Goal: Task Accomplishment & Management: Use online tool/utility

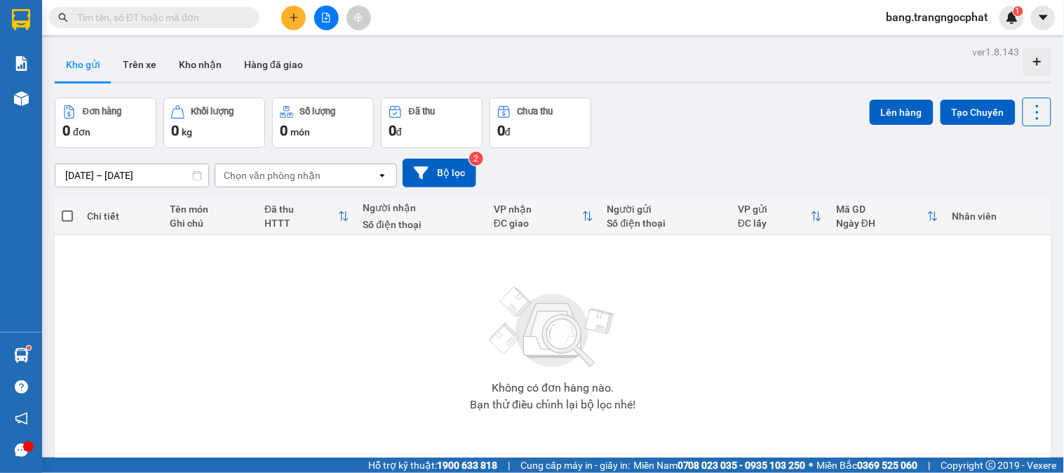
click at [116, 13] on input "text" at bounding box center [160, 17] width 166 height 15
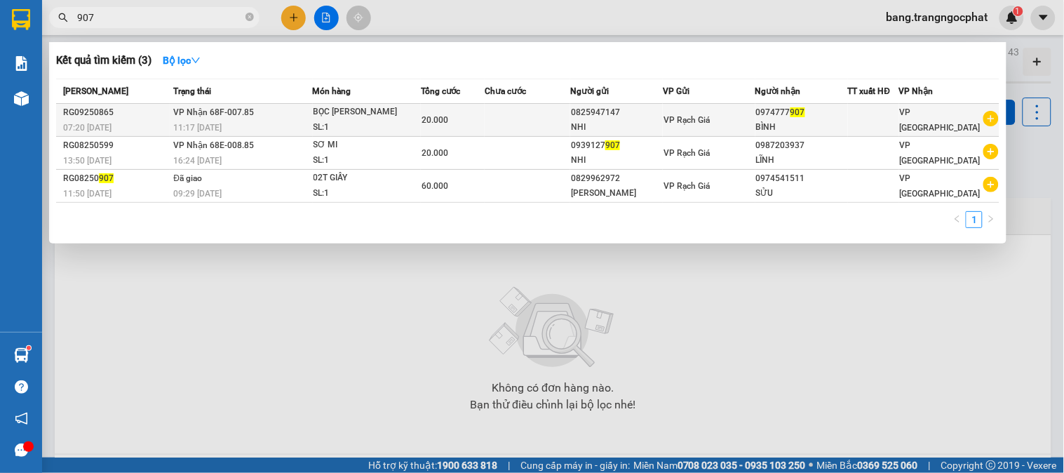
type input "907"
click at [779, 119] on div "0974777 907" at bounding box center [801, 112] width 91 height 15
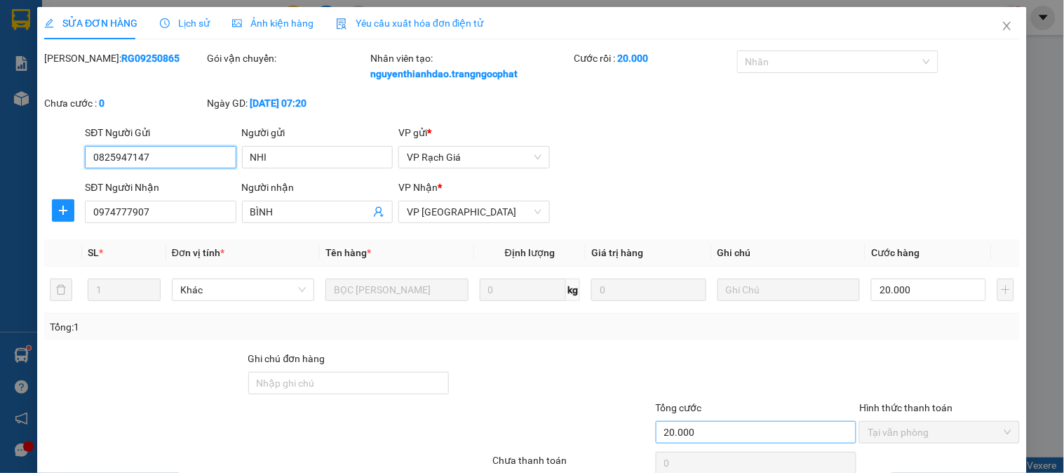
type input "0825947147"
type input "NHI"
type input "0974777907"
type input "BÌNH"
type input "20.000"
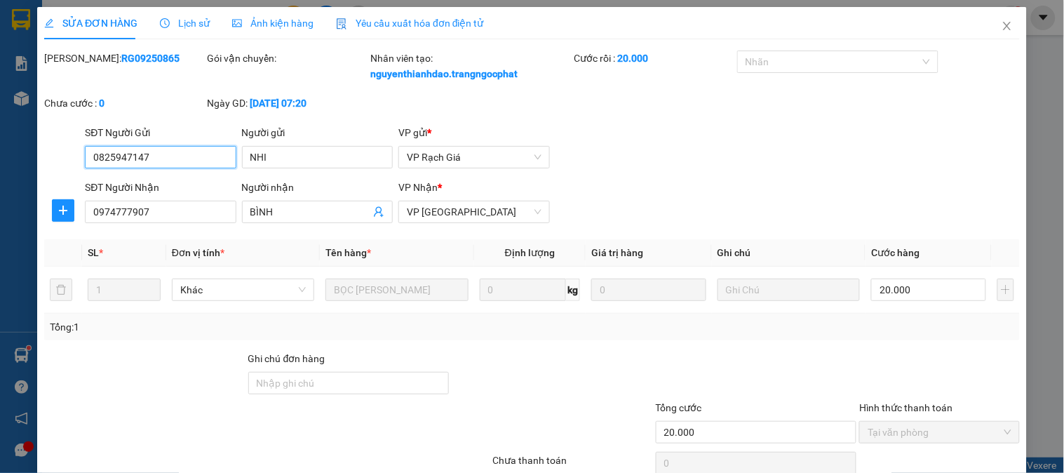
scroll to position [107, 0]
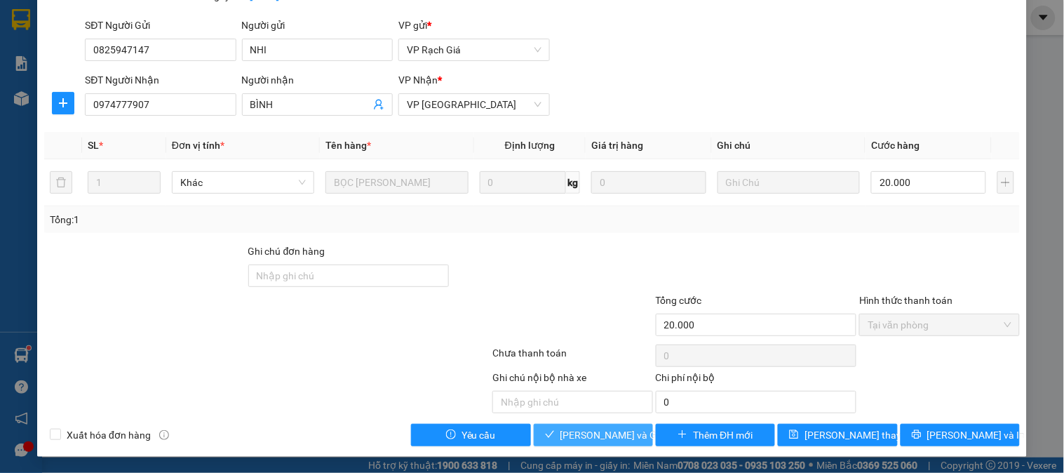
click at [565, 436] on span "Lưu và Giao hàng" at bounding box center [627, 434] width 135 height 15
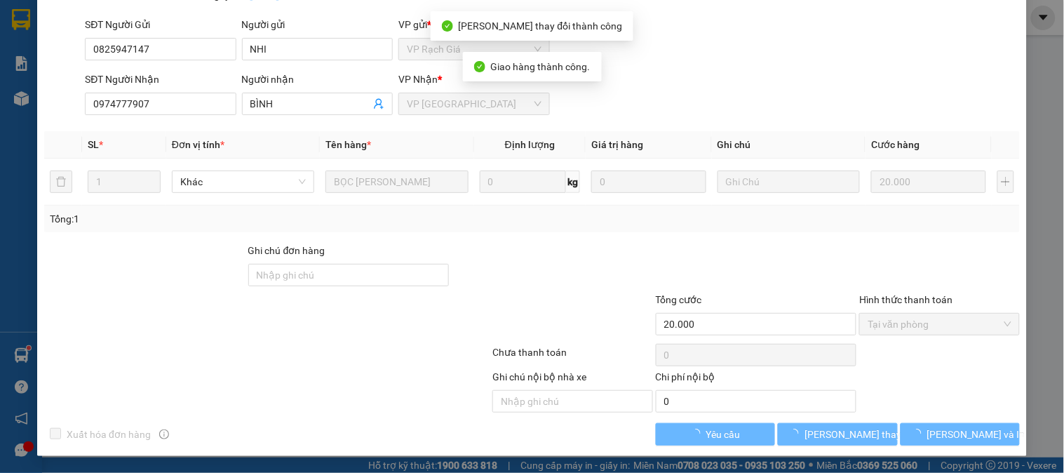
scroll to position [0, 0]
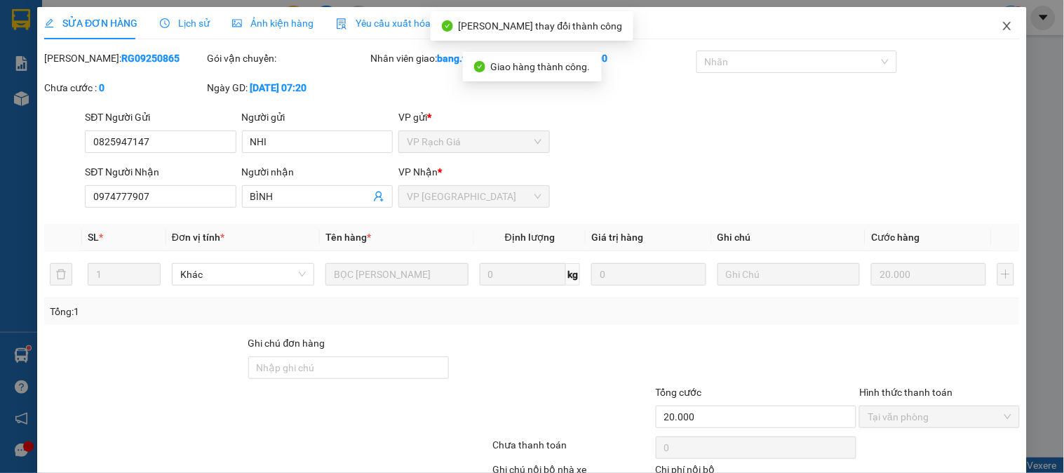
click at [1004, 14] on span "Close" at bounding box center [1007, 26] width 39 height 39
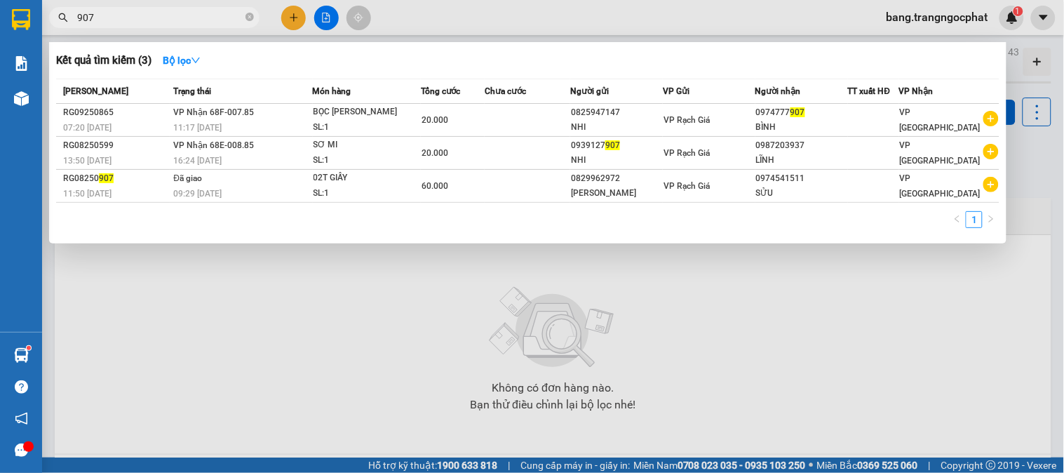
drag, startPoint x: 118, startPoint y: 18, endPoint x: 0, endPoint y: 98, distance: 142.4
click at [0, 98] on section "Kết quả tìm kiếm ( 3 ) Bộ lọc Mã ĐH Trạng thái Món hàng Tổng cước Chưa cước Ngư…" at bounding box center [532, 236] width 1064 height 473
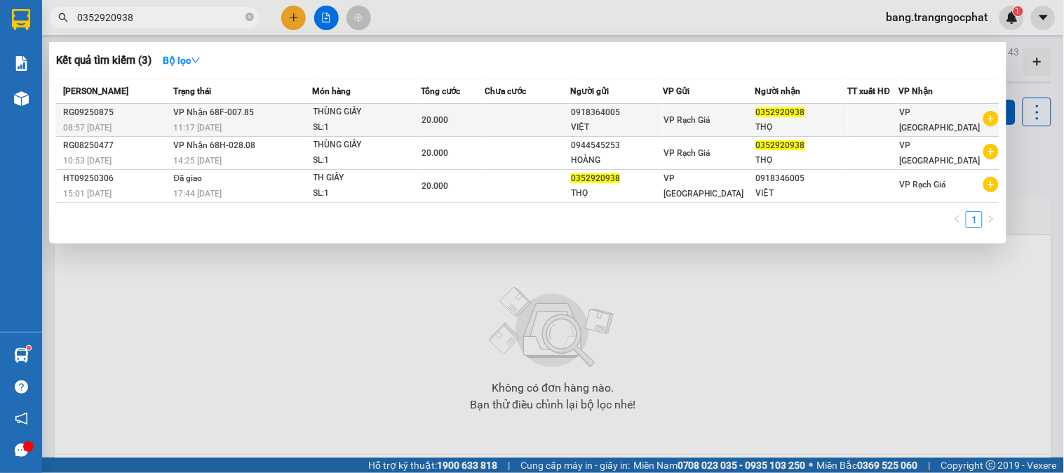
type input "0352920938"
click at [358, 114] on div "THÙNG GIẤY" at bounding box center [366, 112] width 105 height 15
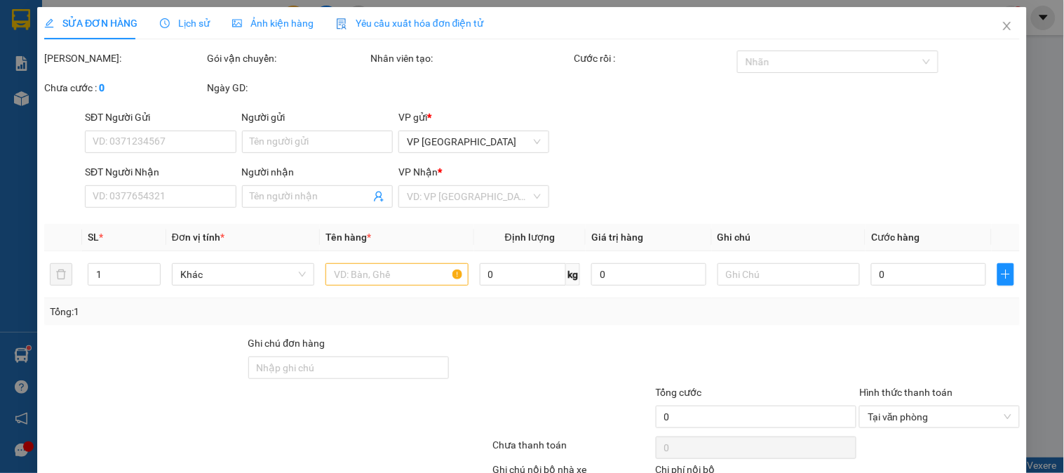
type input "0918364005"
type input "VIỆT"
type input "0352920938"
type input "THỌ"
type input "20.000"
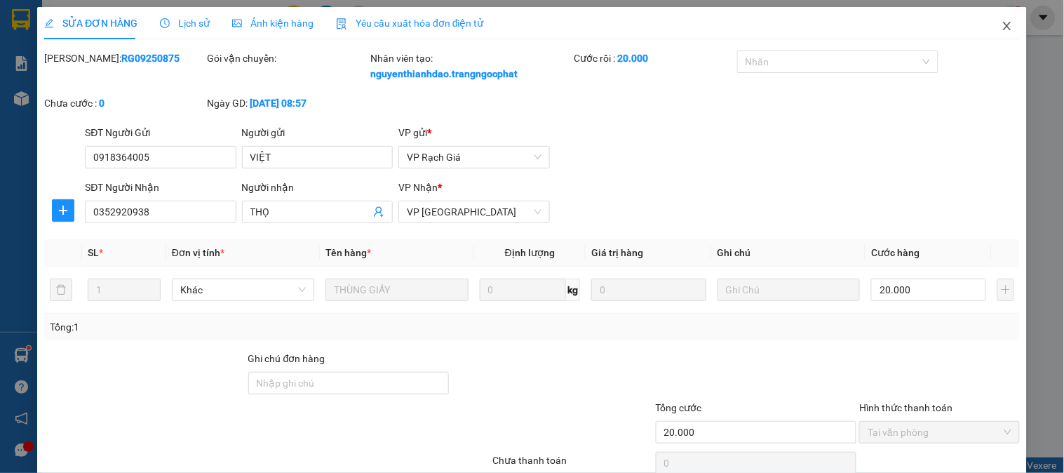
click at [1002, 22] on icon "close" at bounding box center [1007, 25] width 11 height 11
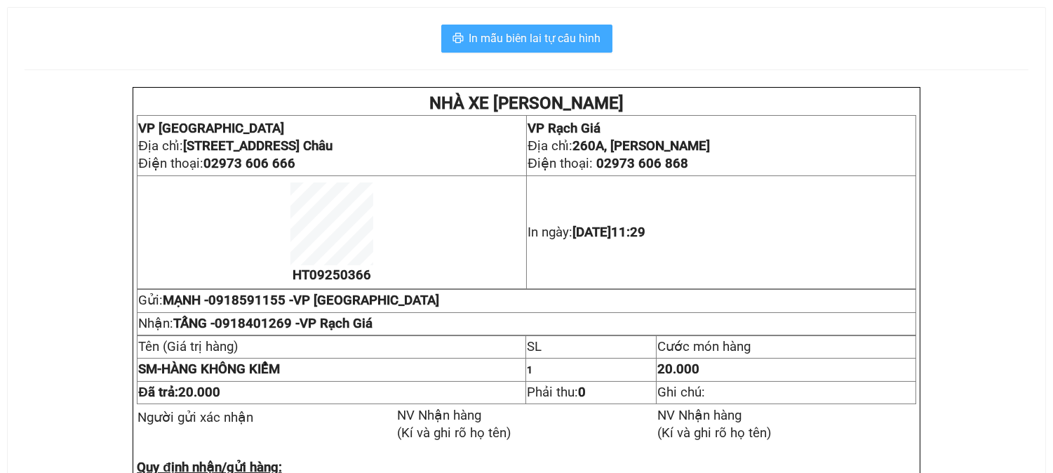
click at [534, 44] on span "In mẫu biên lai tự cấu hình" at bounding box center [535, 38] width 132 height 18
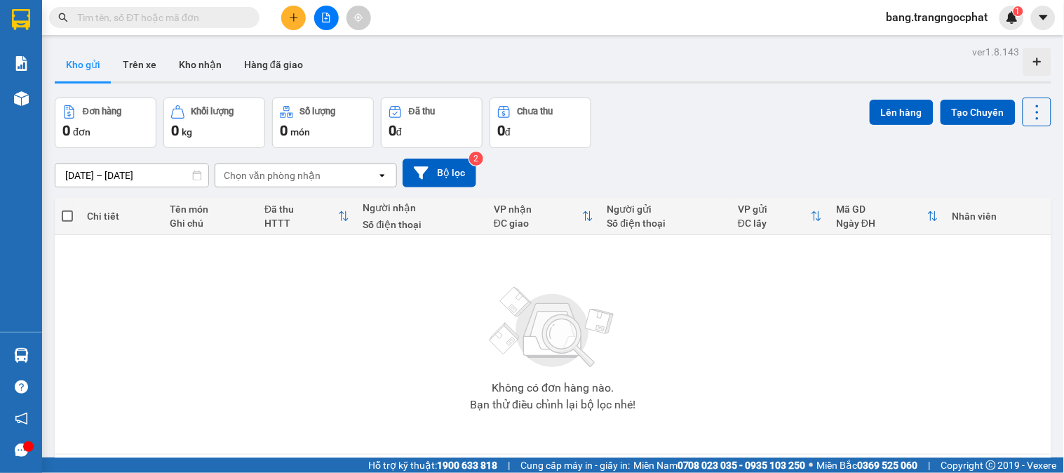
scroll to position [699, 0]
click at [134, 23] on input "text" at bounding box center [160, 17] width 166 height 15
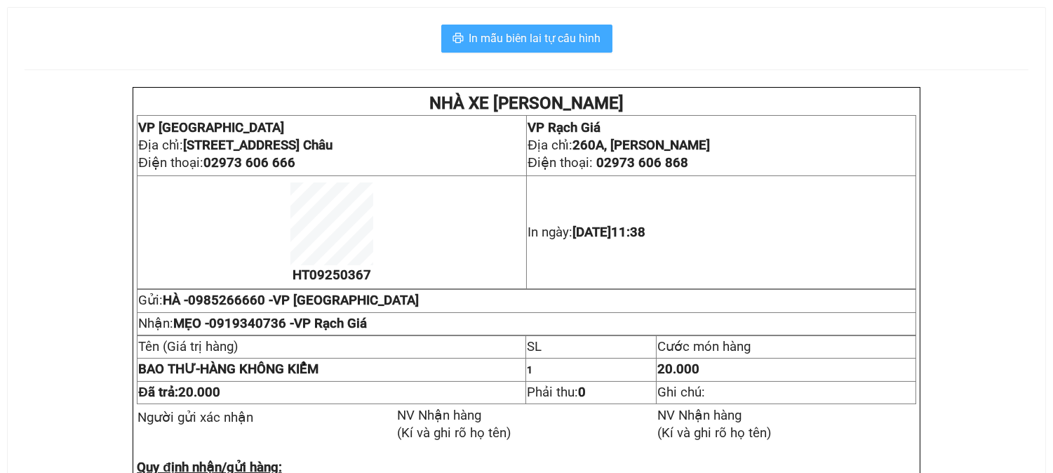
click at [598, 43] on span "In mẫu biên lai tự cấu hình" at bounding box center [535, 38] width 132 height 18
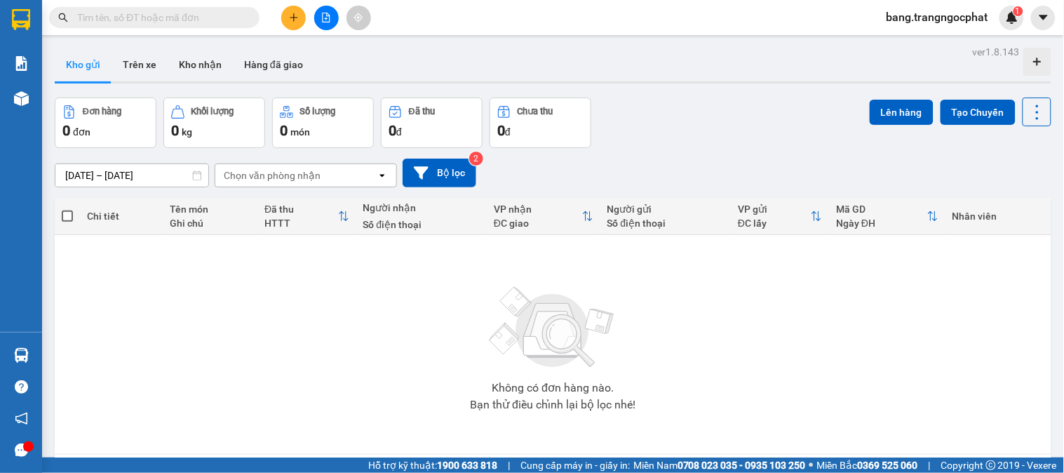
drag, startPoint x: 802, startPoint y: 142, endPoint x: 795, endPoint y: 137, distance: 8.8
click at [802, 142] on div "Đơn hàng 0 đơn Khối lượng 0 kg Số lượng 0 món Đã thu 0 đ Chưa thu 0 đ Lên hàng …" at bounding box center [553, 122] width 997 height 51
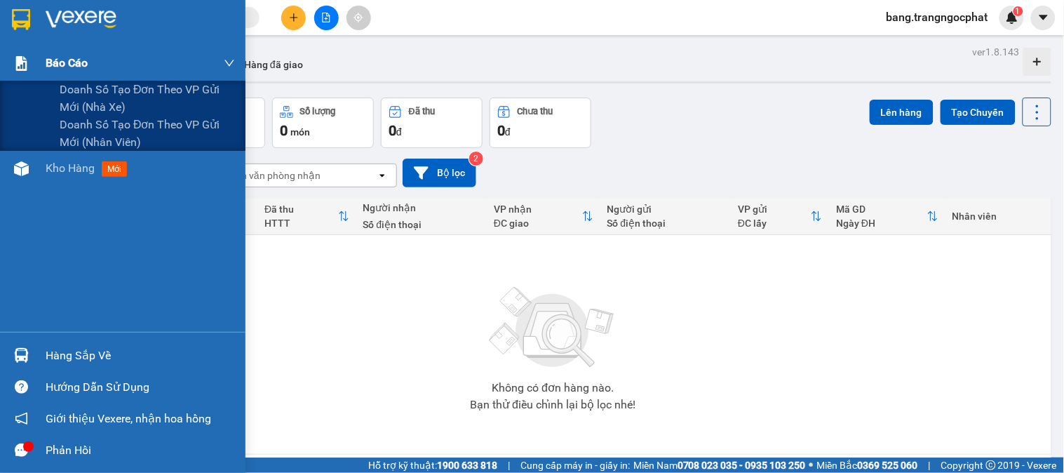
click at [80, 64] on span "Báo cáo" at bounding box center [67, 63] width 42 height 18
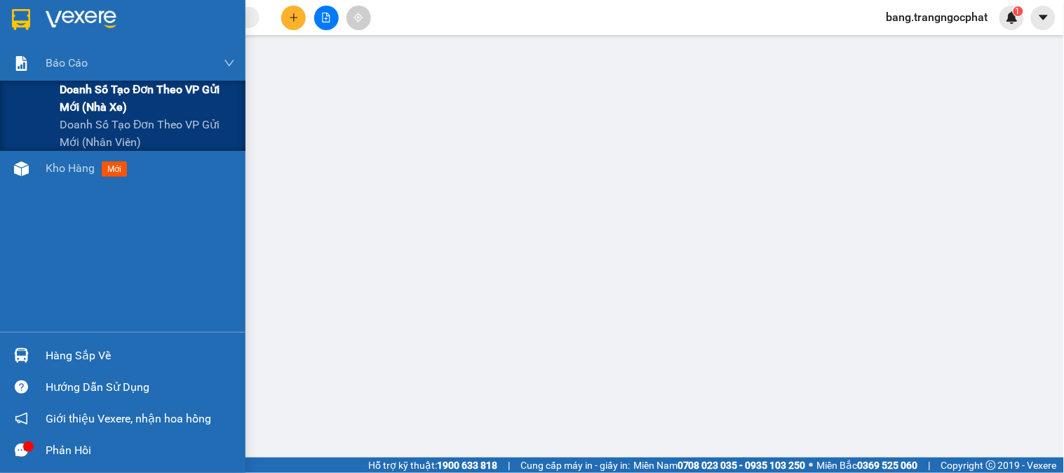
click at [77, 90] on span "Doanh số tạo đơn theo VP gửi mới (nhà xe)" at bounding box center [147, 98] width 175 height 35
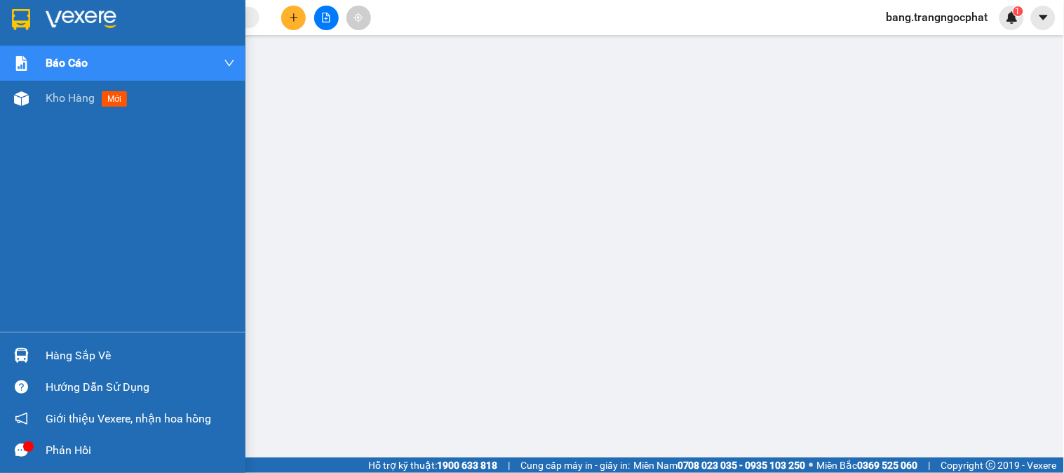
click at [72, 351] on div "Hàng sắp về" at bounding box center [140, 355] width 189 height 21
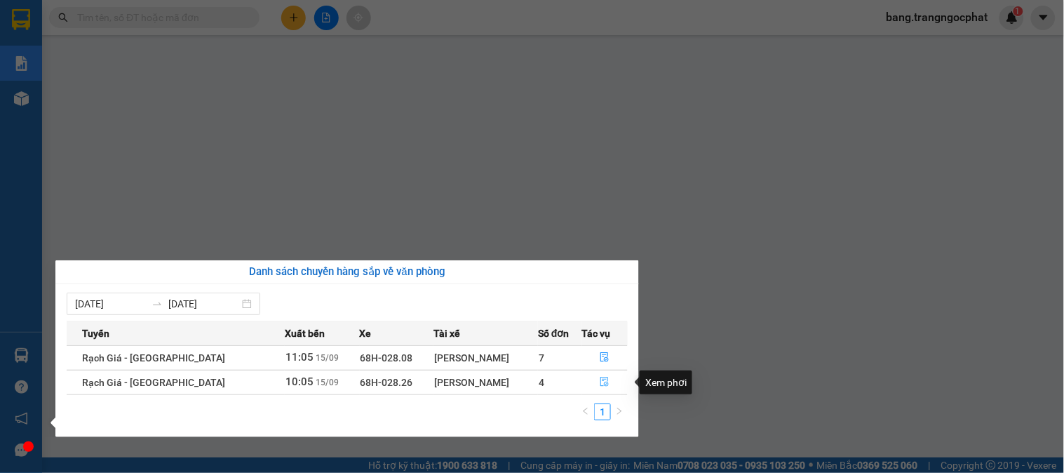
click at [600, 382] on icon "file-done" at bounding box center [605, 382] width 10 height 10
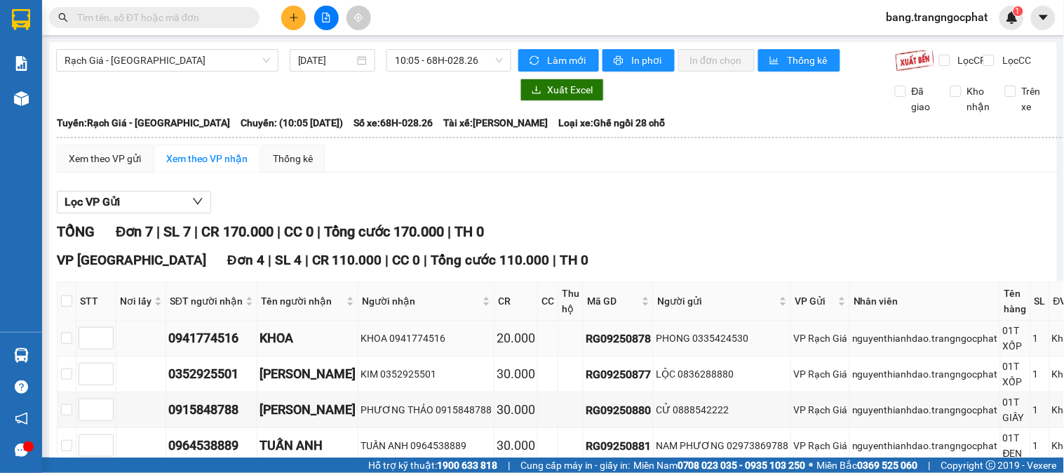
scroll to position [78, 0]
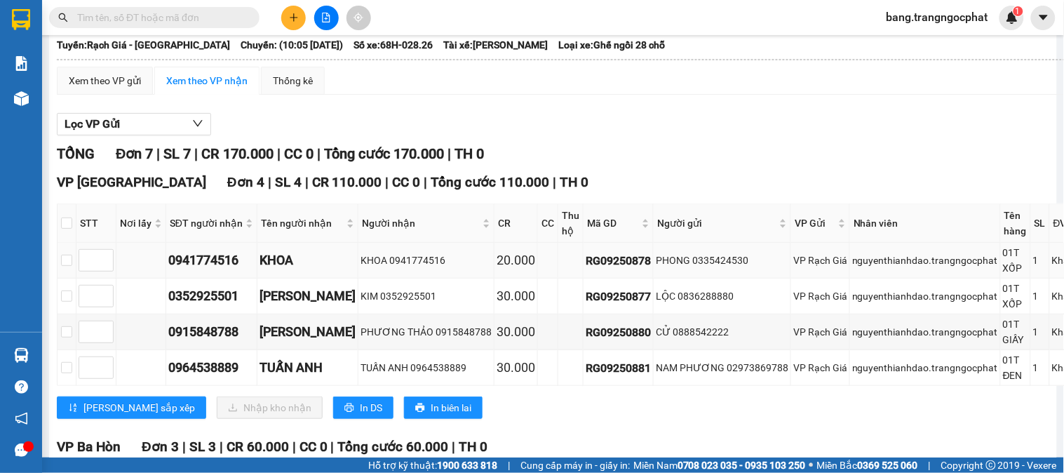
click at [199, 270] on div "0941774516" at bounding box center [211, 260] width 86 height 20
copy div "0941774516"
click at [196, 306] on div "0352925501" at bounding box center [211, 296] width 86 height 20
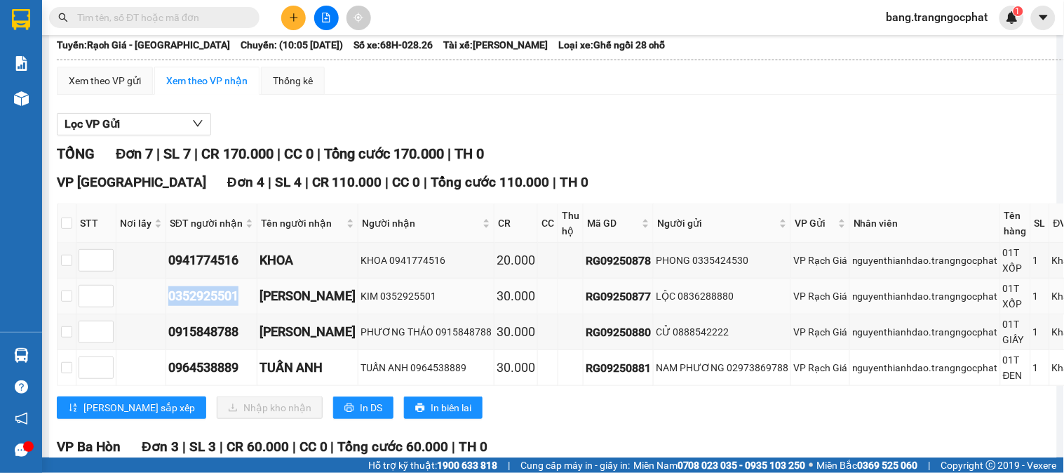
copy div "0352925501"
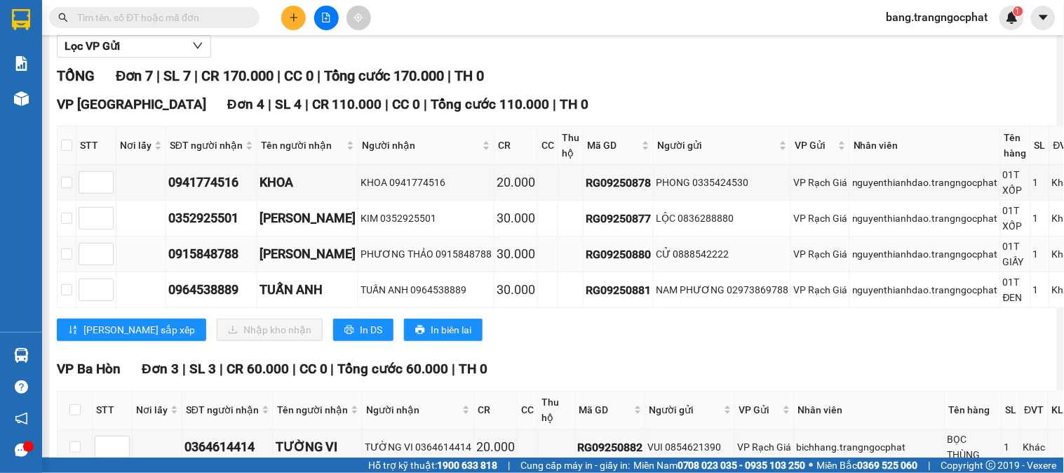
click at [201, 260] on div "0915848788" at bounding box center [211, 254] width 86 height 20
copy div "0915848788"
click at [186, 300] on div "0964538889" at bounding box center [211, 290] width 86 height 20
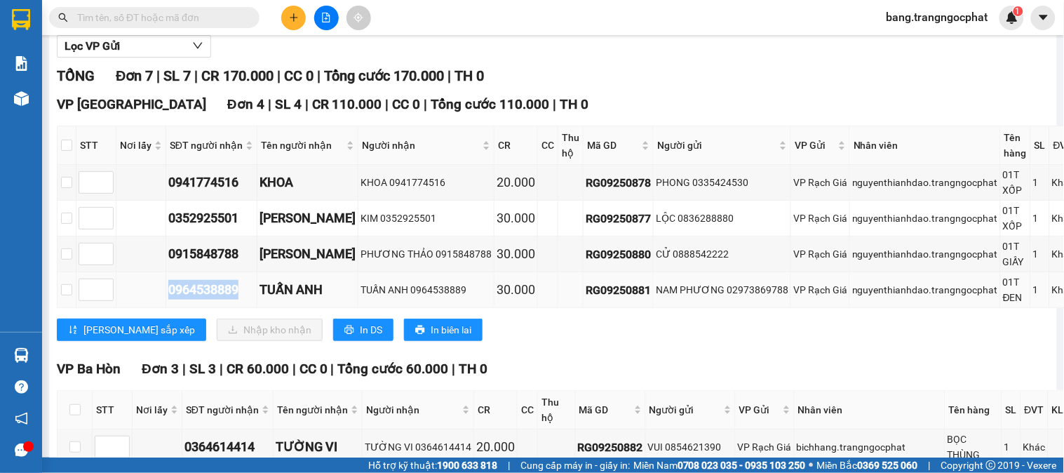
copy div "0964538889"
click at [68, 151] on input "checkbox" at bounding box center [66, 145] width 11 height 11
checkbox input "true"
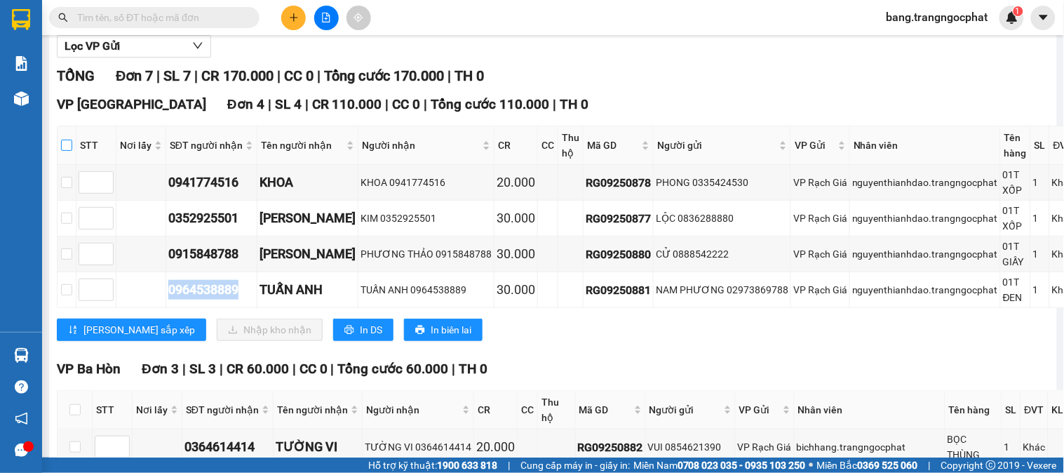
checkbox input "true"
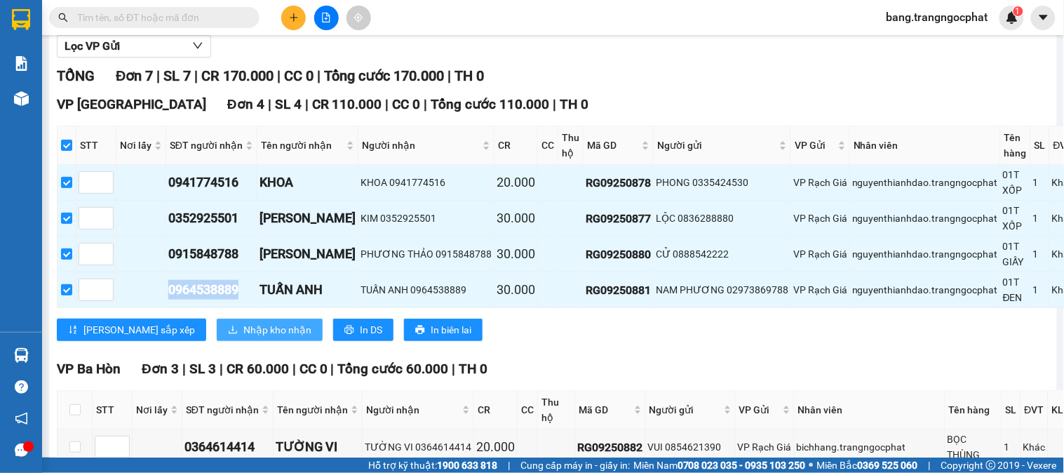
click at [243, 337] on span "Nhập kho nhận" at bounding box center [277, 329] width 68 height 15
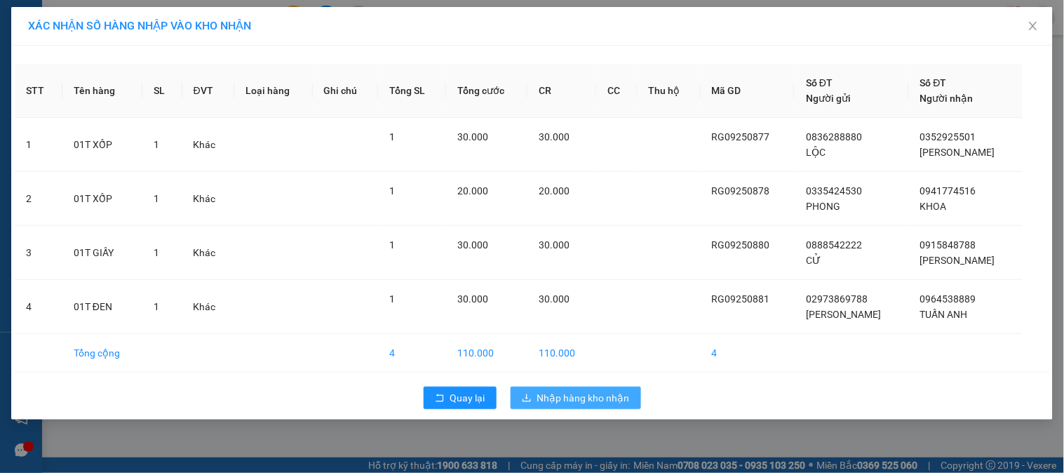
click at [560, 398] on span "Nhập hàng kho nhận" at bounding box center [583, 397] width 93 height 15
